Goal: Find specific page/section: Find specific page/section

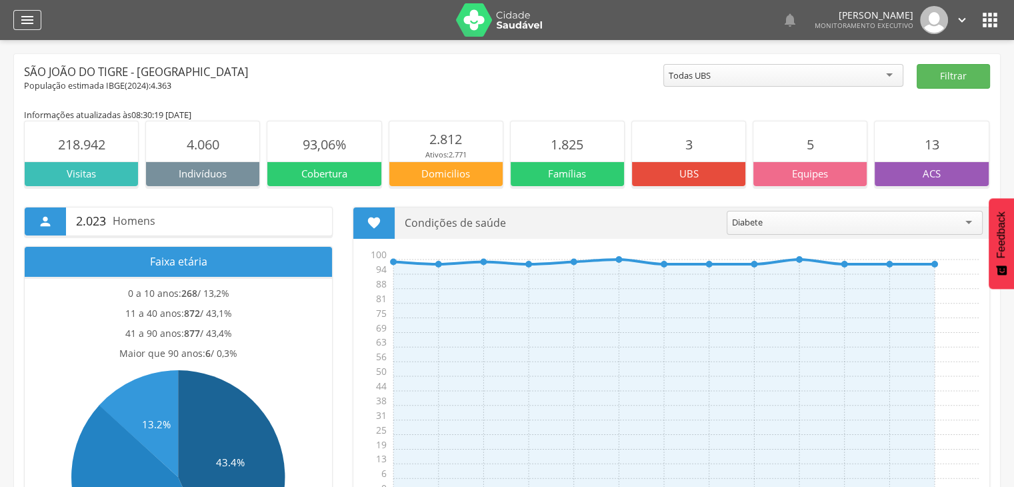
click at [29, 22] on icon "" at bounding box center [27, 20] width 16 height 16
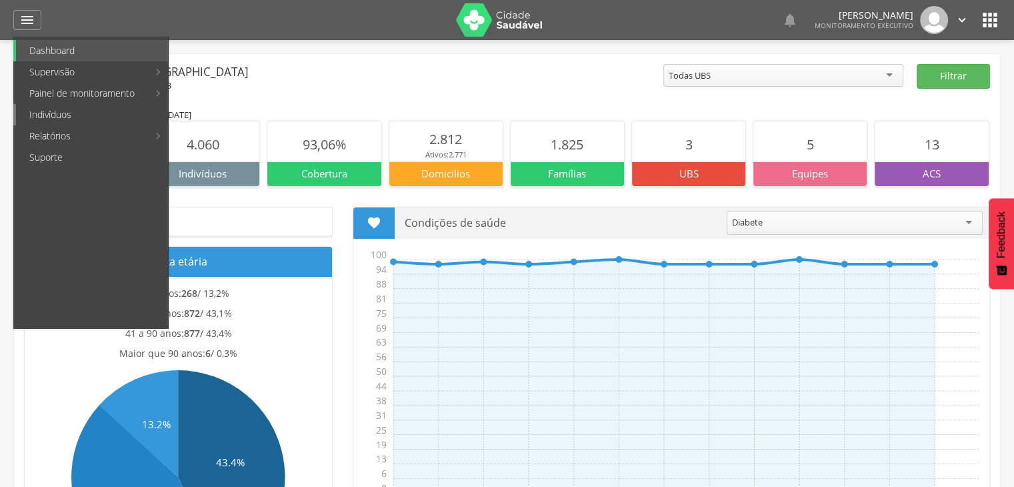
click at [74, 113] on link "Indivíduos" at bounding box center [92, 114] width 152 height 21
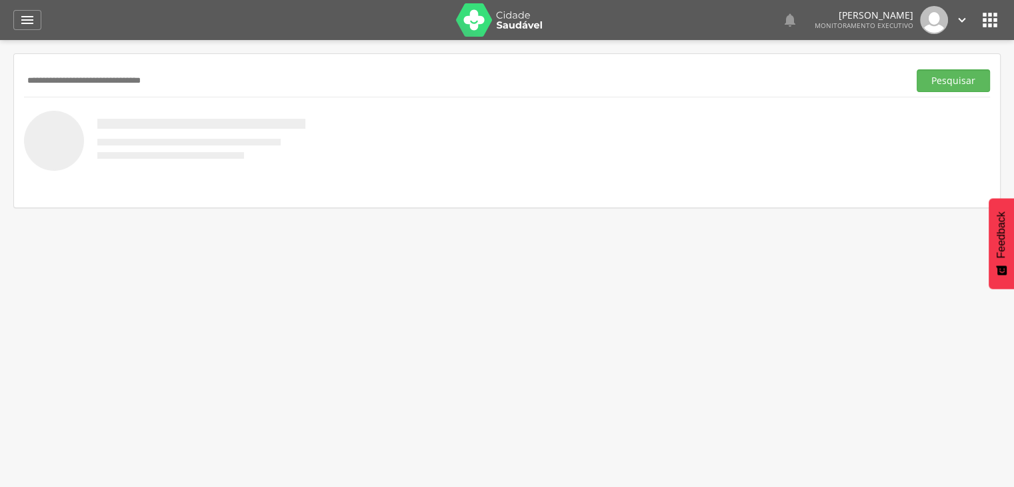
type input "**********"
click at [917, 69] on button "Pesquisar" at bounding box center [953, 80] width 73 height 23
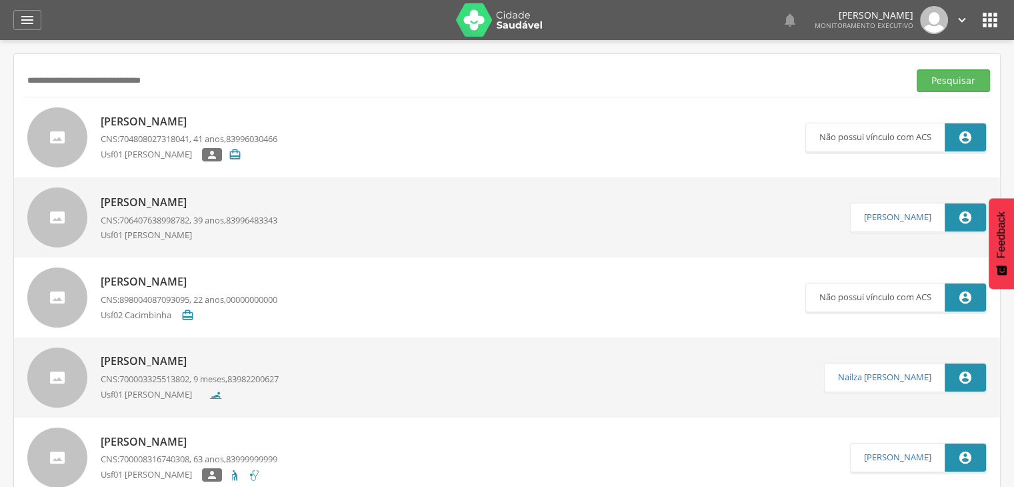
click at [203, 121] on p "[PERSON_NAME]" at bounding box center [189, 121] width 177 height 15
type input "**********"
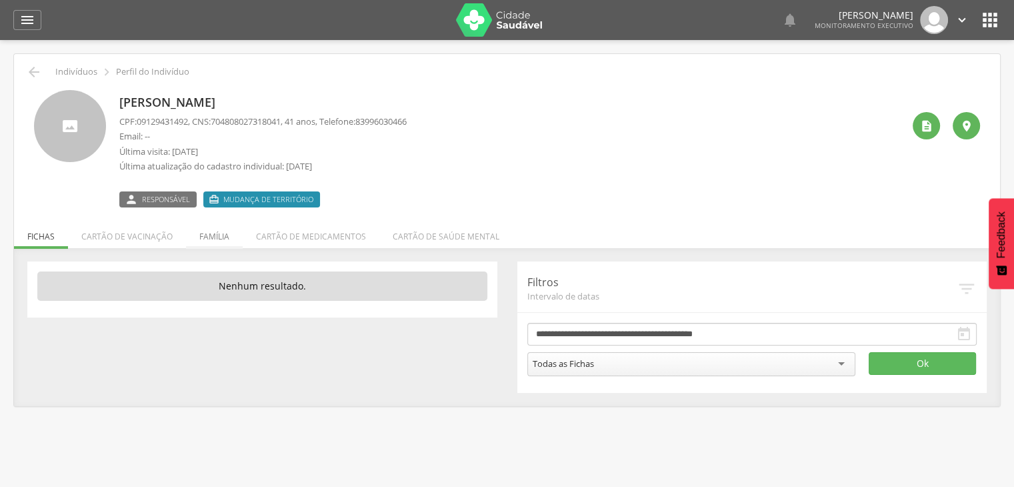
click at [211, 231] on li "Família" at bounding box center [214, 232] width 57 height 31
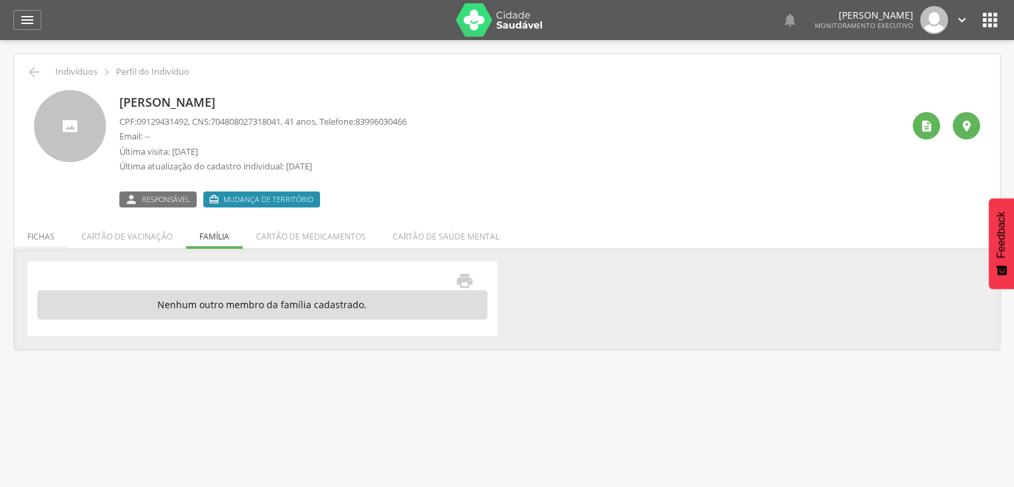
click at [40, 242] on li "Fichas" at bounding box center [41, 232] width 54 height 31
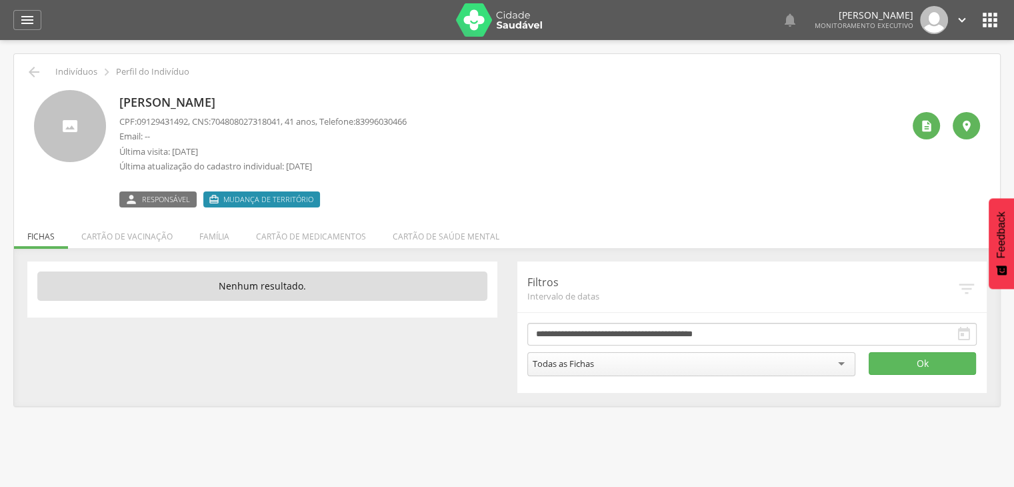
click at [263, 196] on span "Mudança de território" at bounding box center [268, 199] width 90 height 11
click at [230, 201] on span "Mudança de território" at bounding box center [268, 199] width 90 height 11
click at [179, 205] on label " Responsável" at bounding box center [157, 199] width 77 height 16
click at [32, 64] on icon "" at bounding box center [34, 72] width 16 height 16
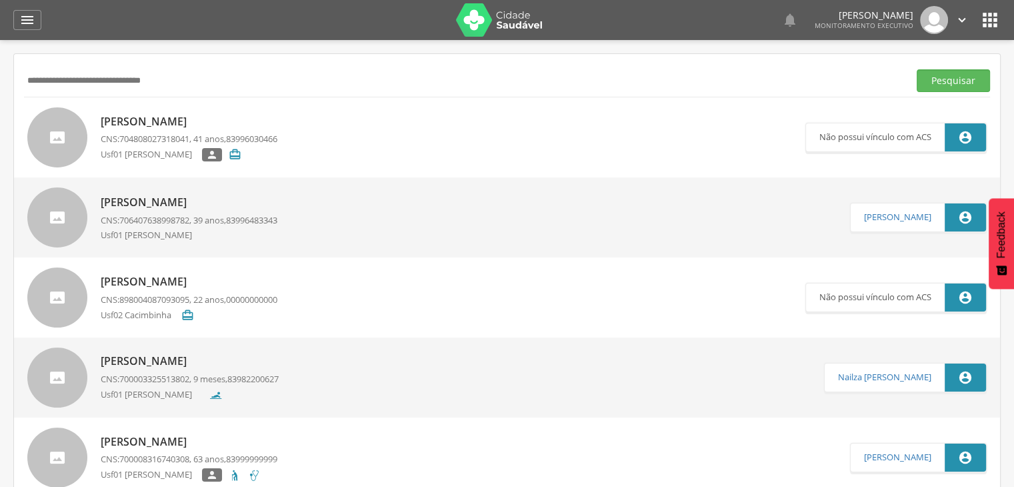
click at [135, 117] on p "[PERSON_NAME]" at bounding box center [189, 121] width 177 height 15
